Goal: Navigation & Orientation: Locate item on page

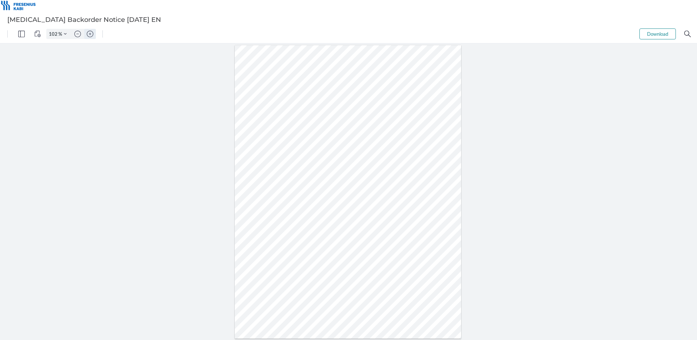
click at [92, 34] on img "Zoom in" at bounding box center [90, 34] width 7 height 7
type input "202"
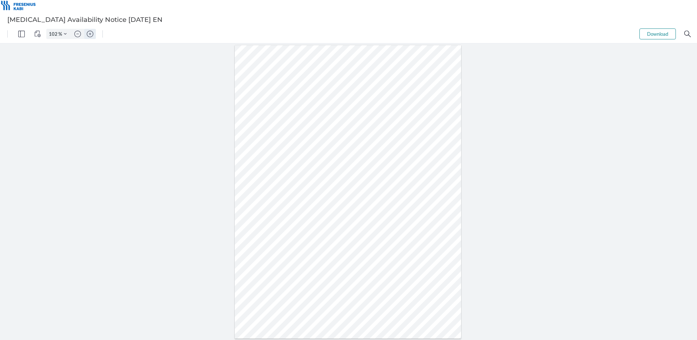
click at [90, 38] on button "Zoom in" at bounding box center [90, 34] width 12 height 10
type input "152"
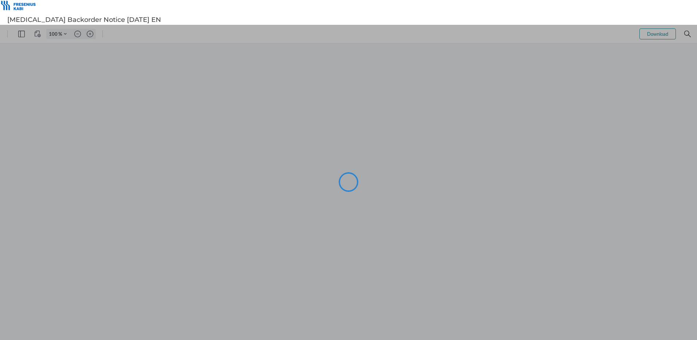
type input "102"
